Goal: Task Accomplishment & Management: Use online tool/utility

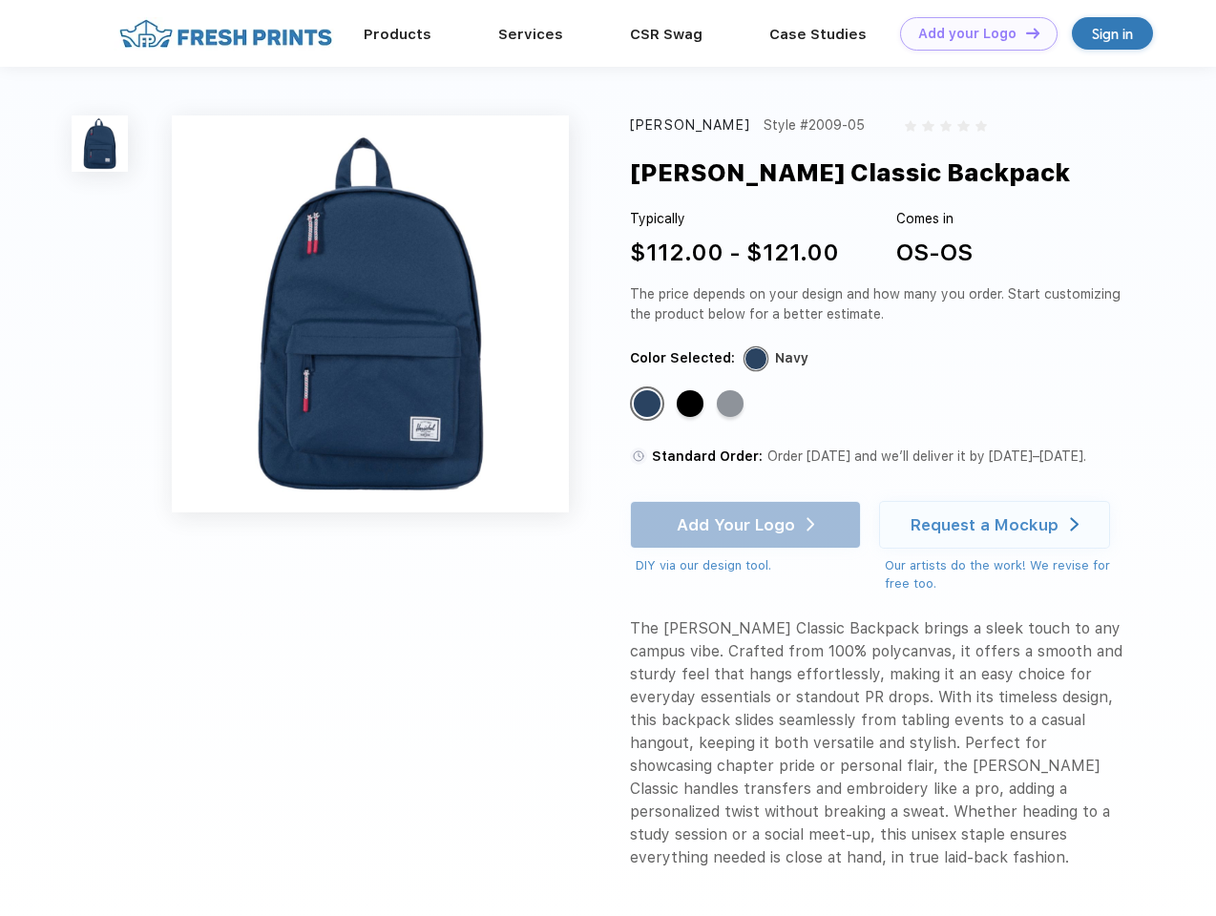
click at [971, 33] on link "Add your Logo Design Tool" at bounding box center [978, 33] width 157 height 33
click at [0, 0] on div "Design Tool" at bounding box center [0, 0] width 0 height 0
click at [1024, 32] on link "Add your Logo Design Tool" at bounding box center [978, 33] width 157 height 33
click at [100, 143] on img at bounding box center [100, 143] width 56 height 56
click at [649, 405] on div "Standard Color" at bounding box center [647, 403] width 27 height 27
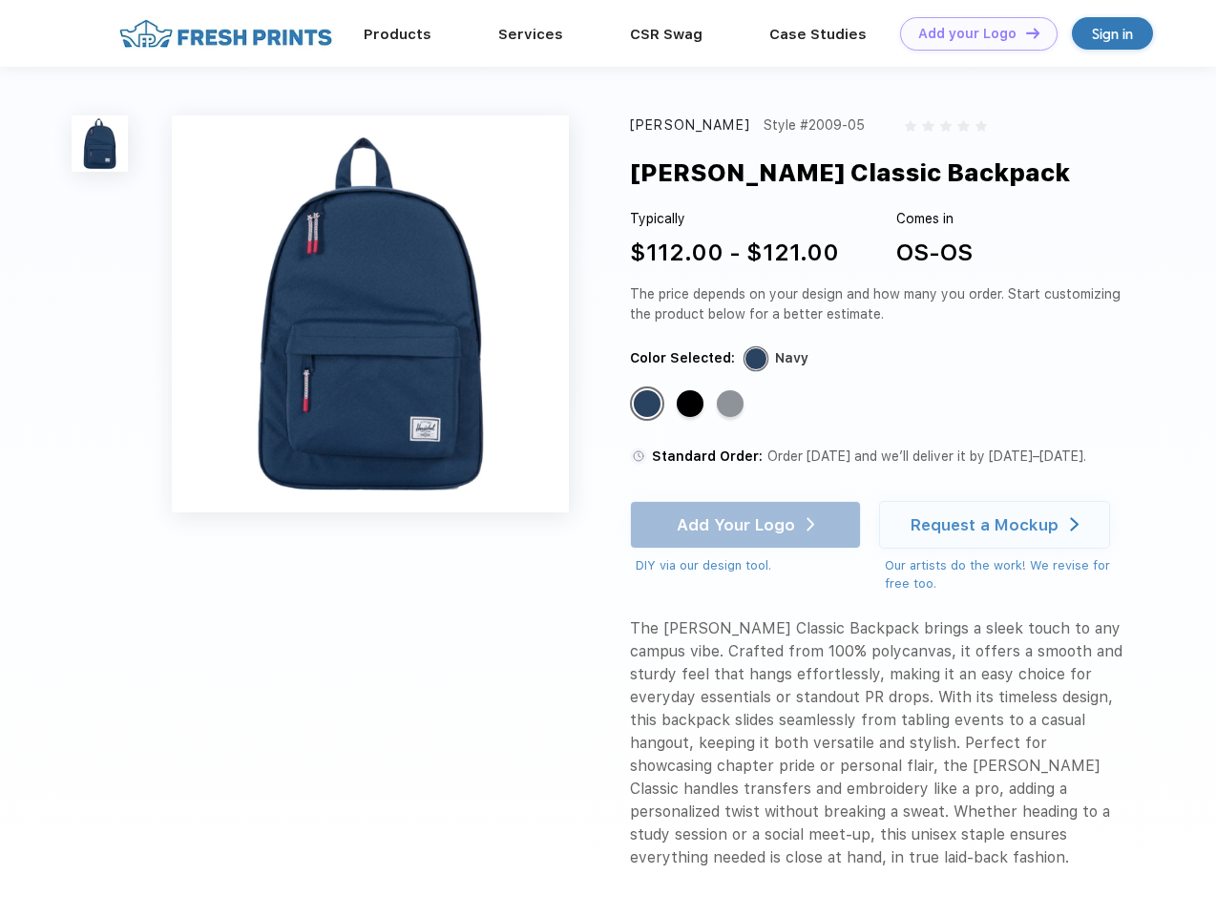
click at [692, 405] on div "Standard Color" at bounding box center [690, 403] width 27 height 27
click at [732, 405] on div "Standard Color" at bounding box center [730, 403] width 27 height 27
click at [747, 525] on div "Add Your Logo DIY via our design tool. Ah shoot! This product isn't up in our d…" at bounding box center [745, 538] width 231 height 74
click at [997, 525] on div "Request a Mockup" at bounding box center [984, 524] width 148 height 19
